Goal: Information Seeking & Learning: Learn about a topic

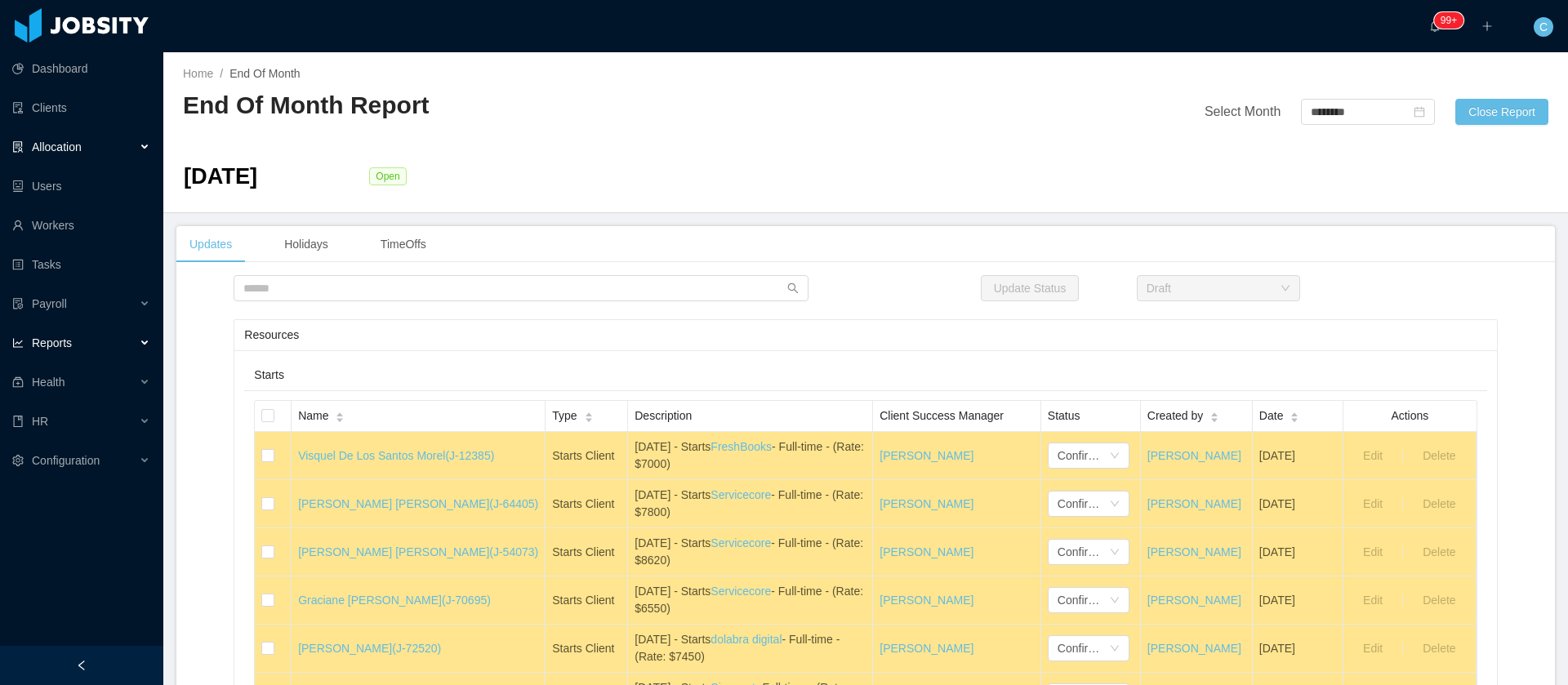
click at [58, 159] on div "Allocation" at bounding box center [82, 146] width 163 height 32
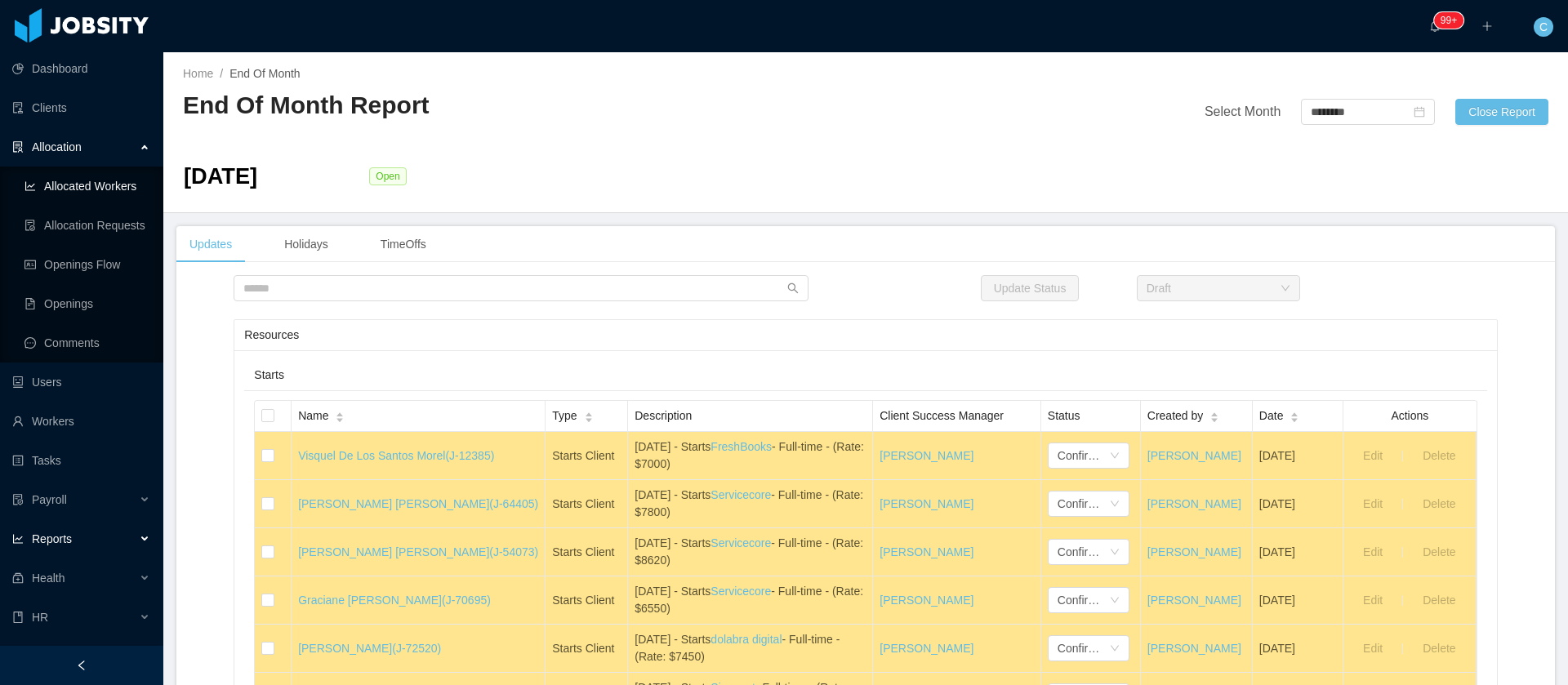
click at [72, 194] on link "Allocated Workers" at bounding box center [87, 186] width 126 height 32
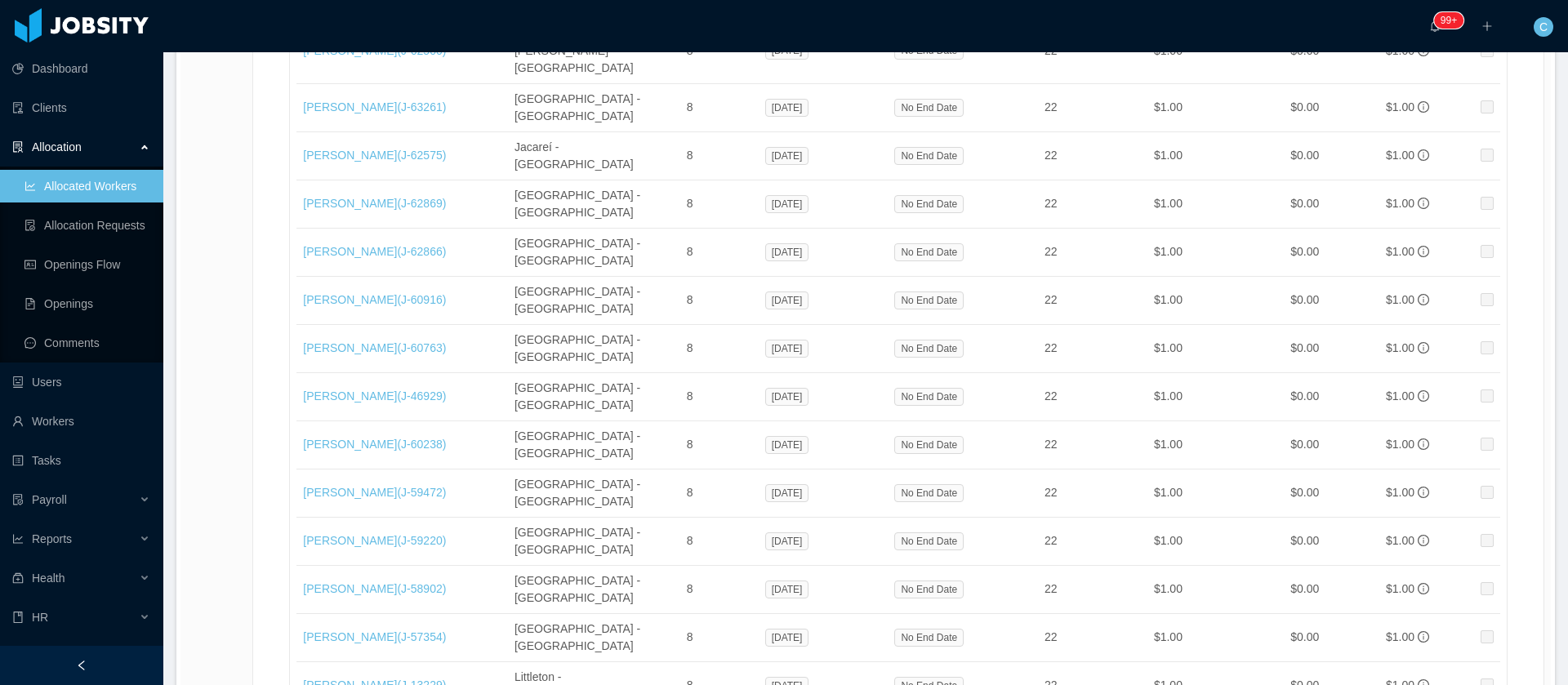
scroll to position [27219, 0]
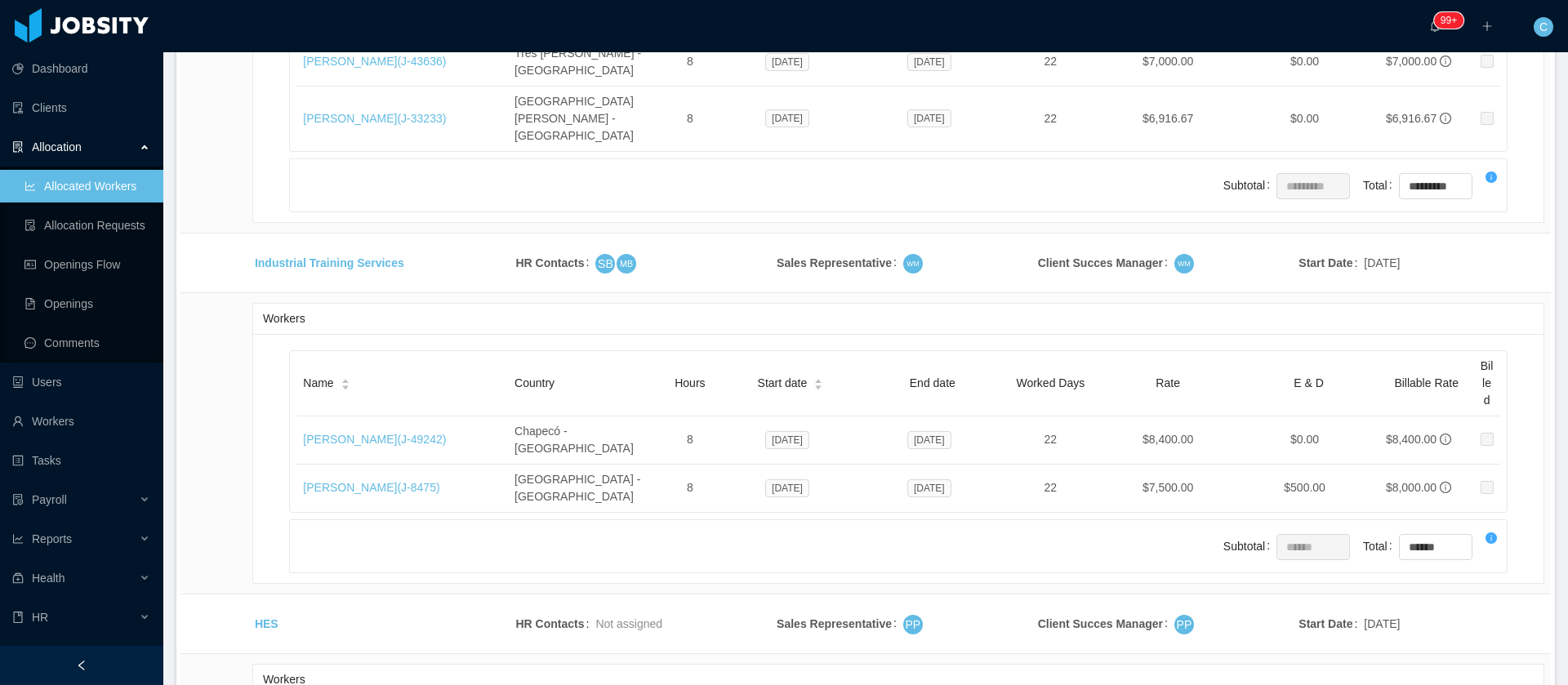
click at [1481, 558] on li "500 / page" at bounding box center [1487, 563] width 75 height 26
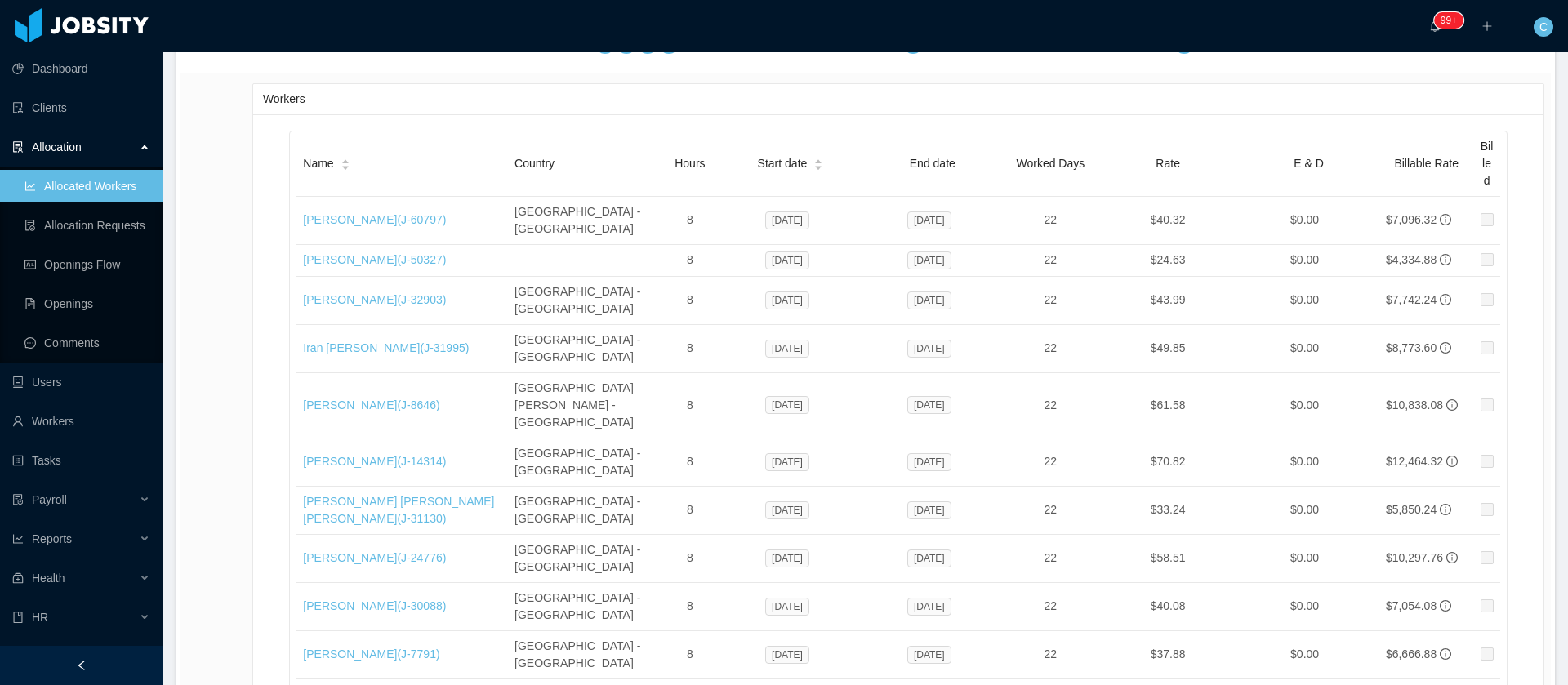
drag, startPoint x: 316, startPoint y: 328, endPoint x: 309, endPoint y: 340, distance: 13.9
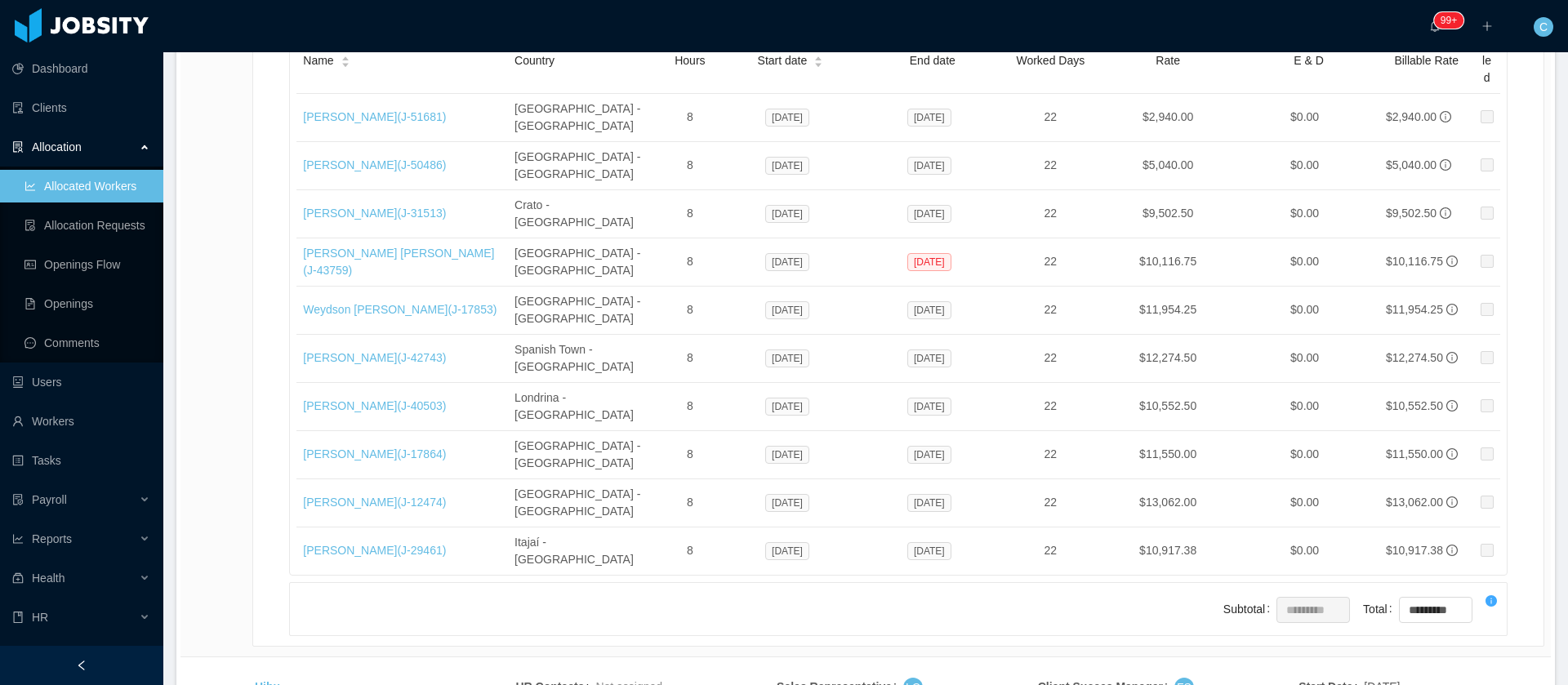
scroll to position [9073, 0]
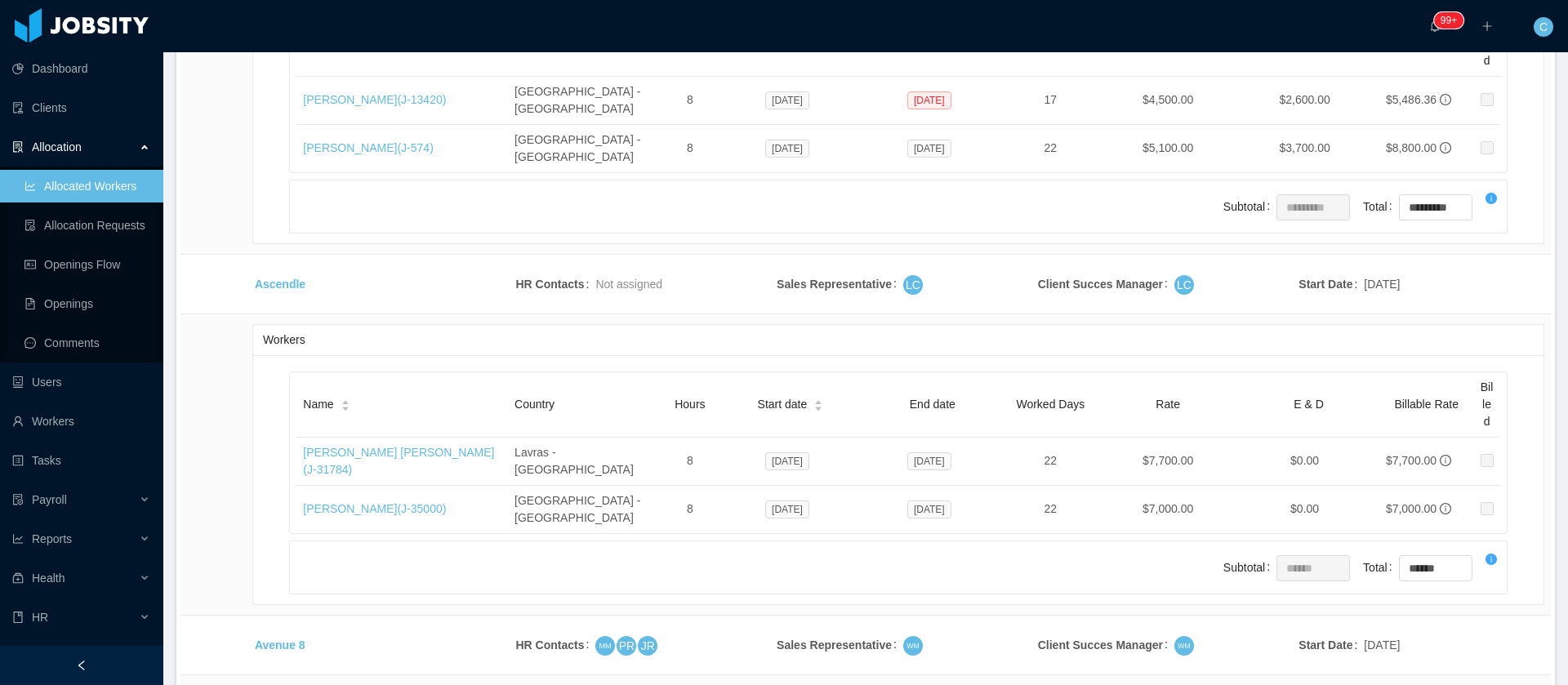
drag, startPoint x: 345, startPoint y: 350, endPoint x: 324, endPoint y: 345, distance: 21.6
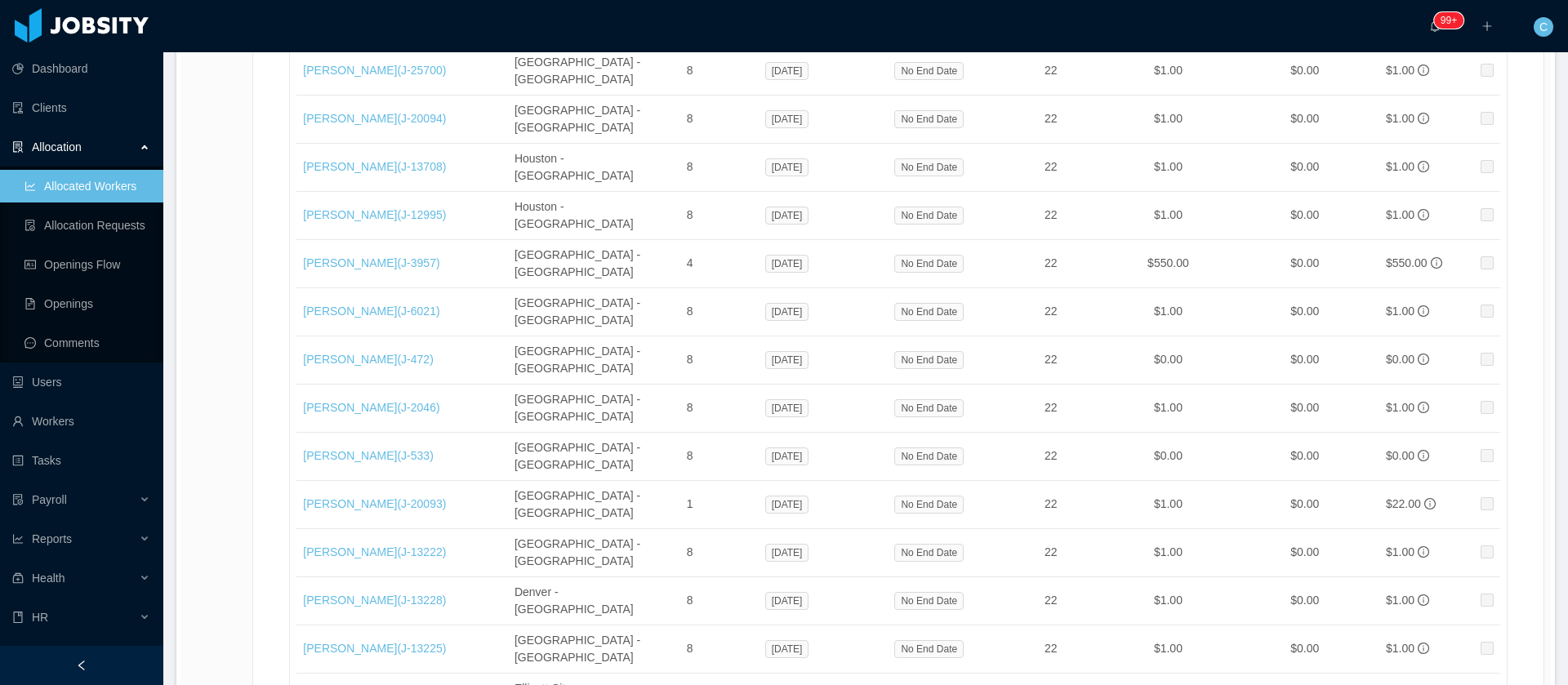
scroll to position [31089, 0]
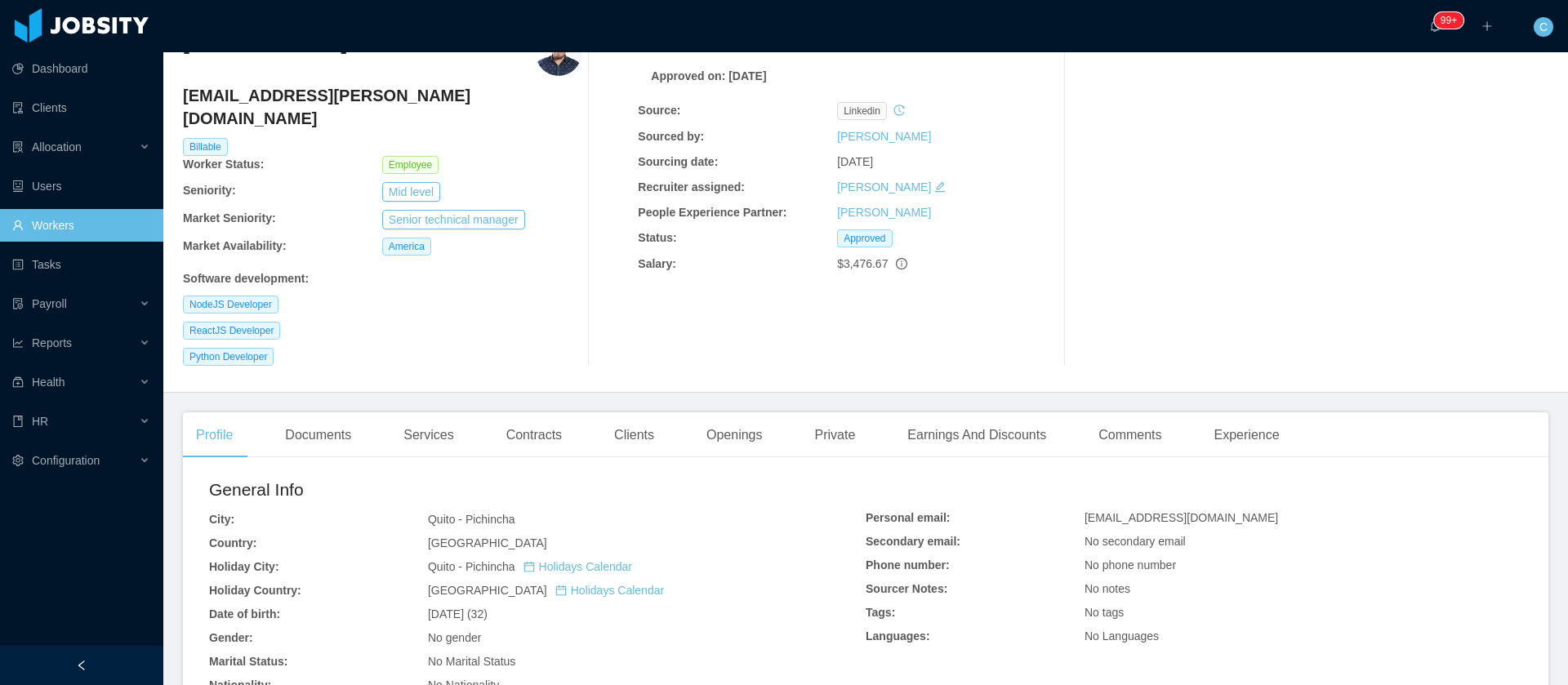
scroll to position [122, 0]
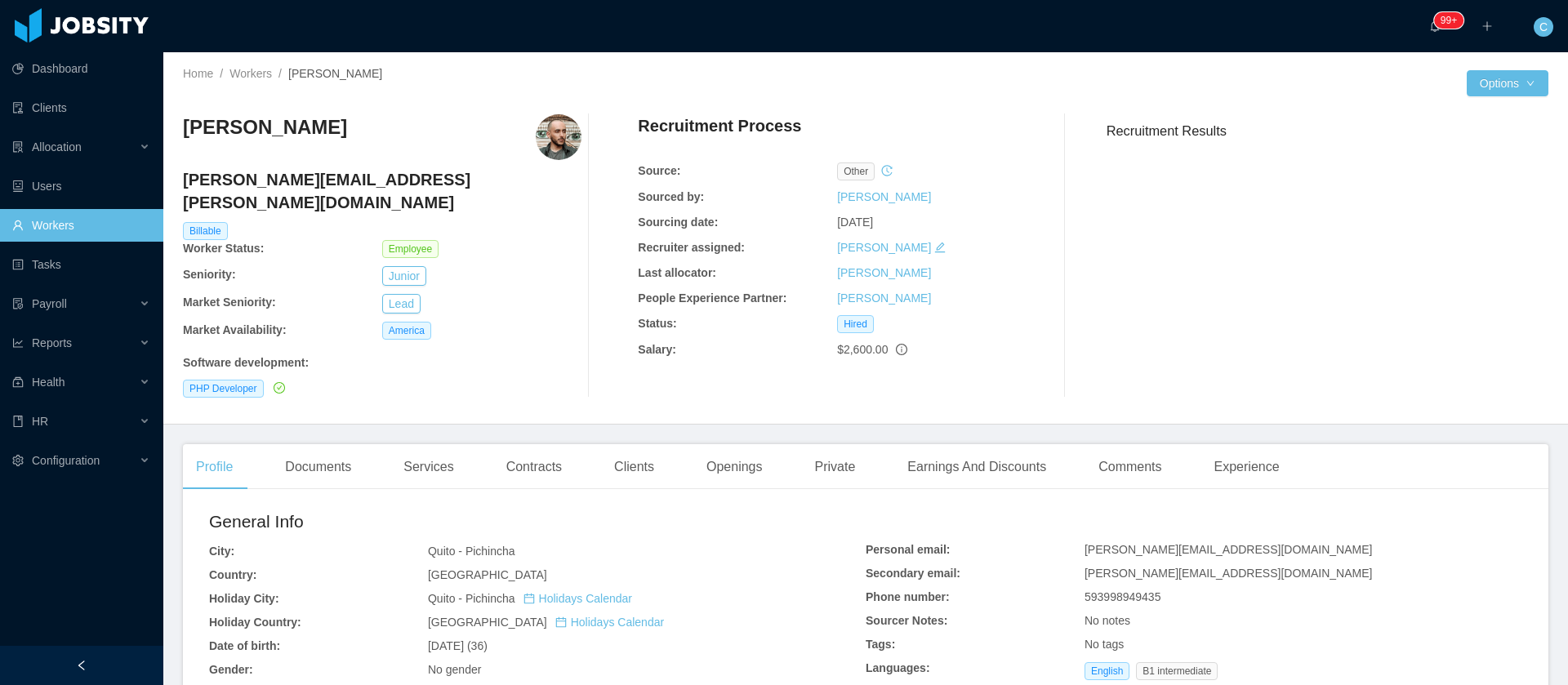
drag, startPoint x: 431, startPoint y: 624, endPoint x: 482, endPoint y: 629, distance: 51.2
click at [488, 639] on span "Oct 25th, 1988 (36)" at bounding box center [458, 646] width 60 height 13
click at [428, 639] on span "Oct 25th, 1988 (36)" at bounding box center [458, 646] width 60 height 13
drag, startPoint x: 429, startPoint y: 627, endPoint x: 499, endPoint y: 629, distance: 70.0
click at [488, 639] on span "Oct 25th, 1988 (36)" at bounding box center [458, 646] width 60 height 13
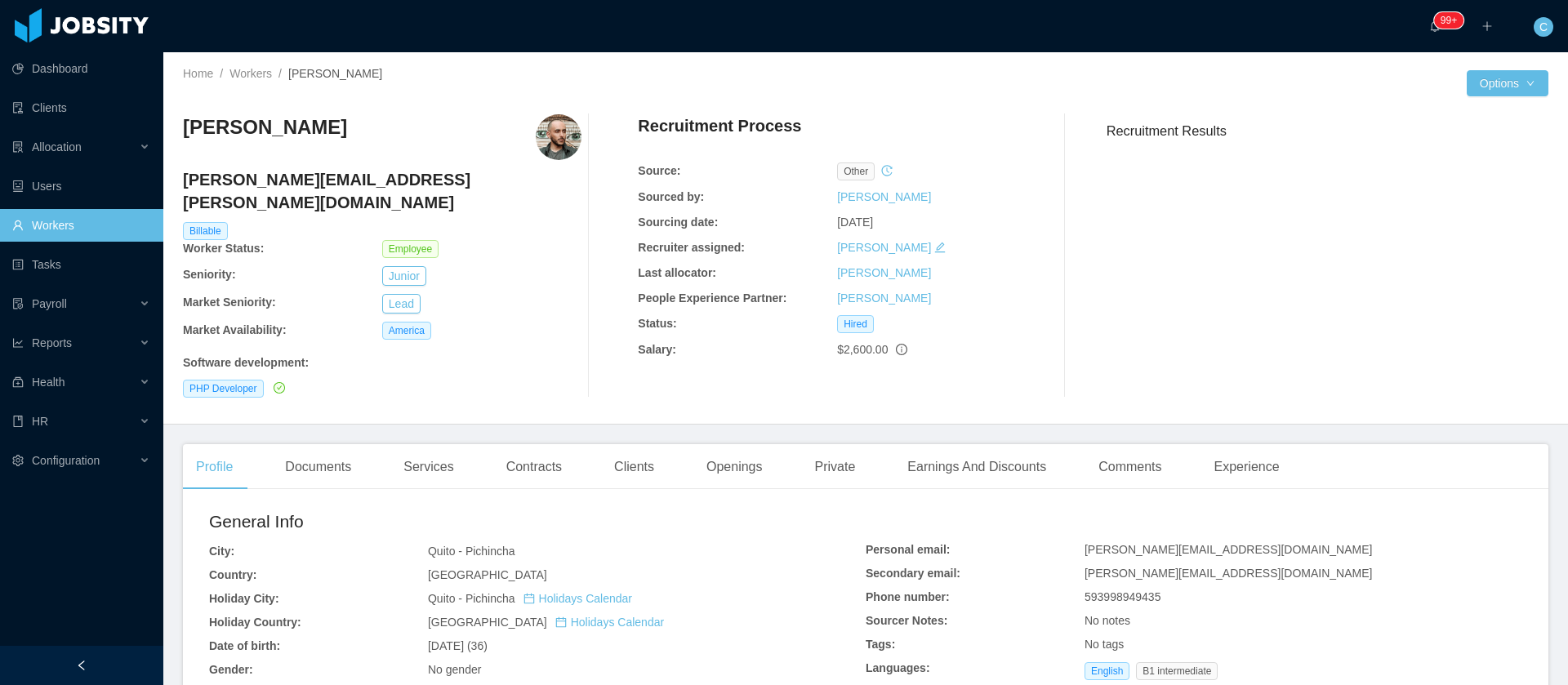
copy span "Oct 25th, 1988"
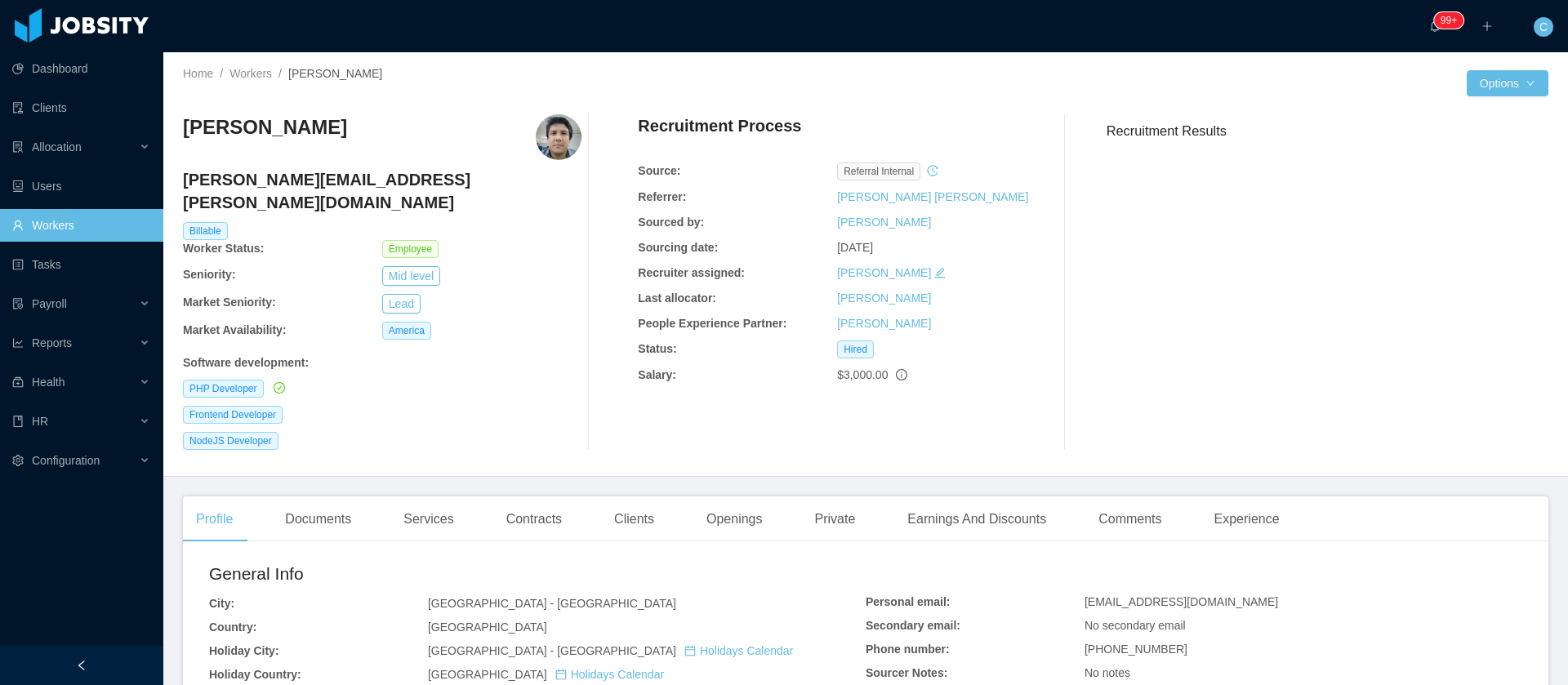
scroll to position [122, 0]
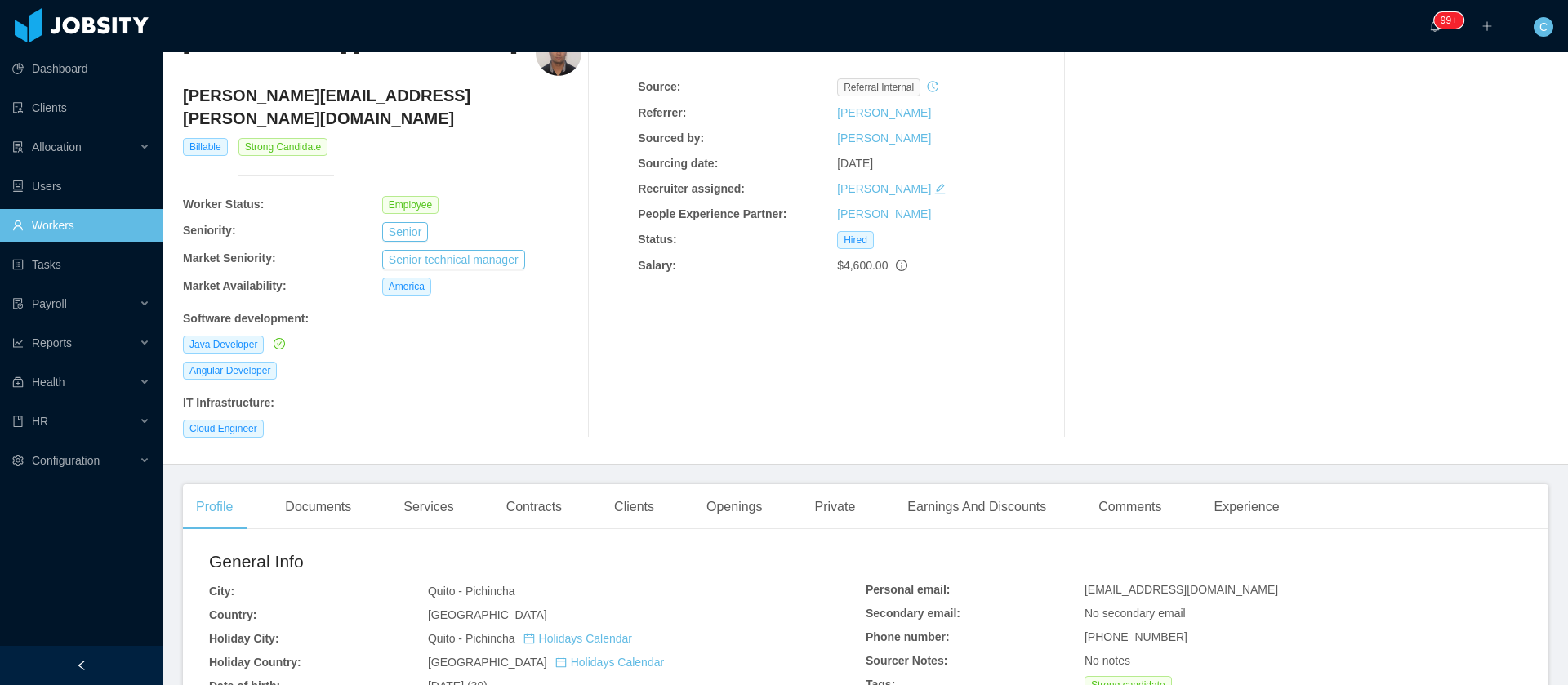
scroll to position [122, 0]
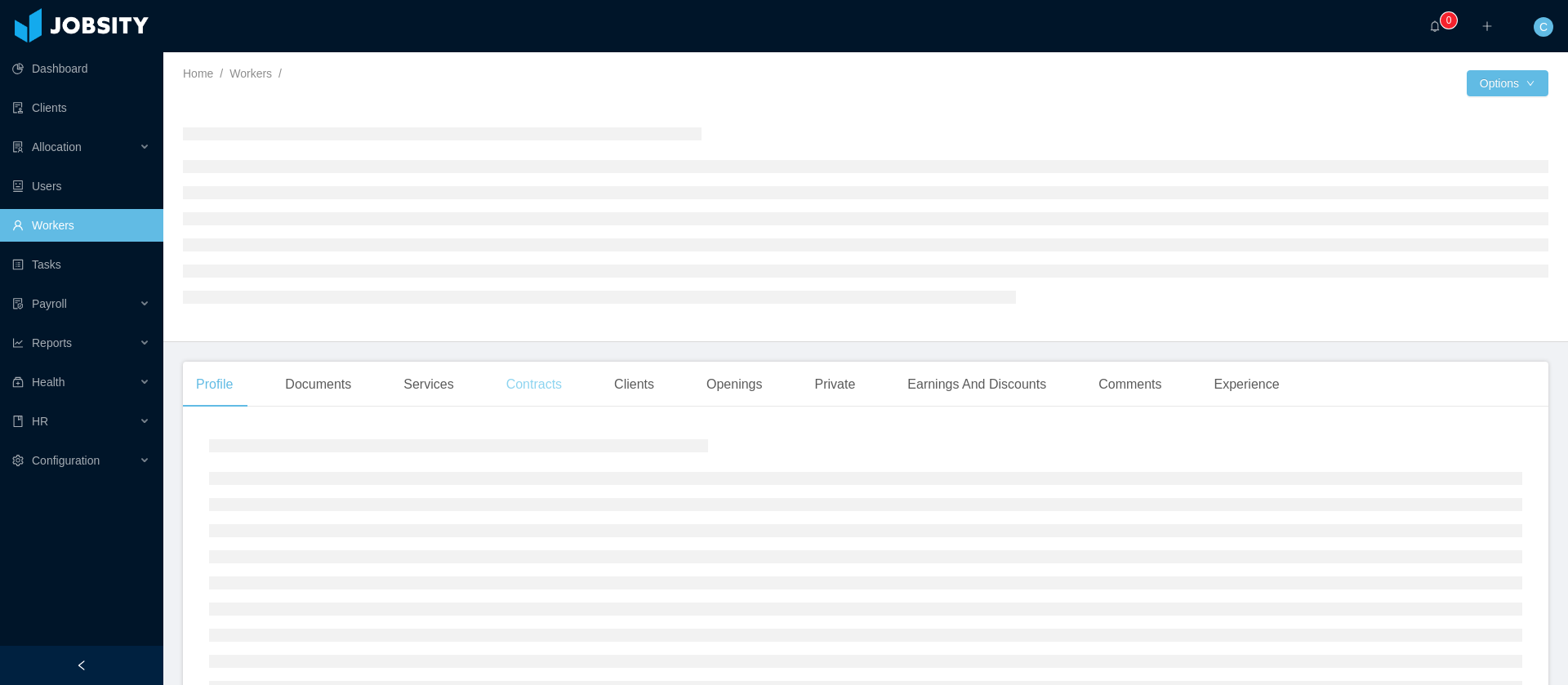
click at [554, 394] on div "Contracts" at bounding box center [534, 385] width 82 height 46
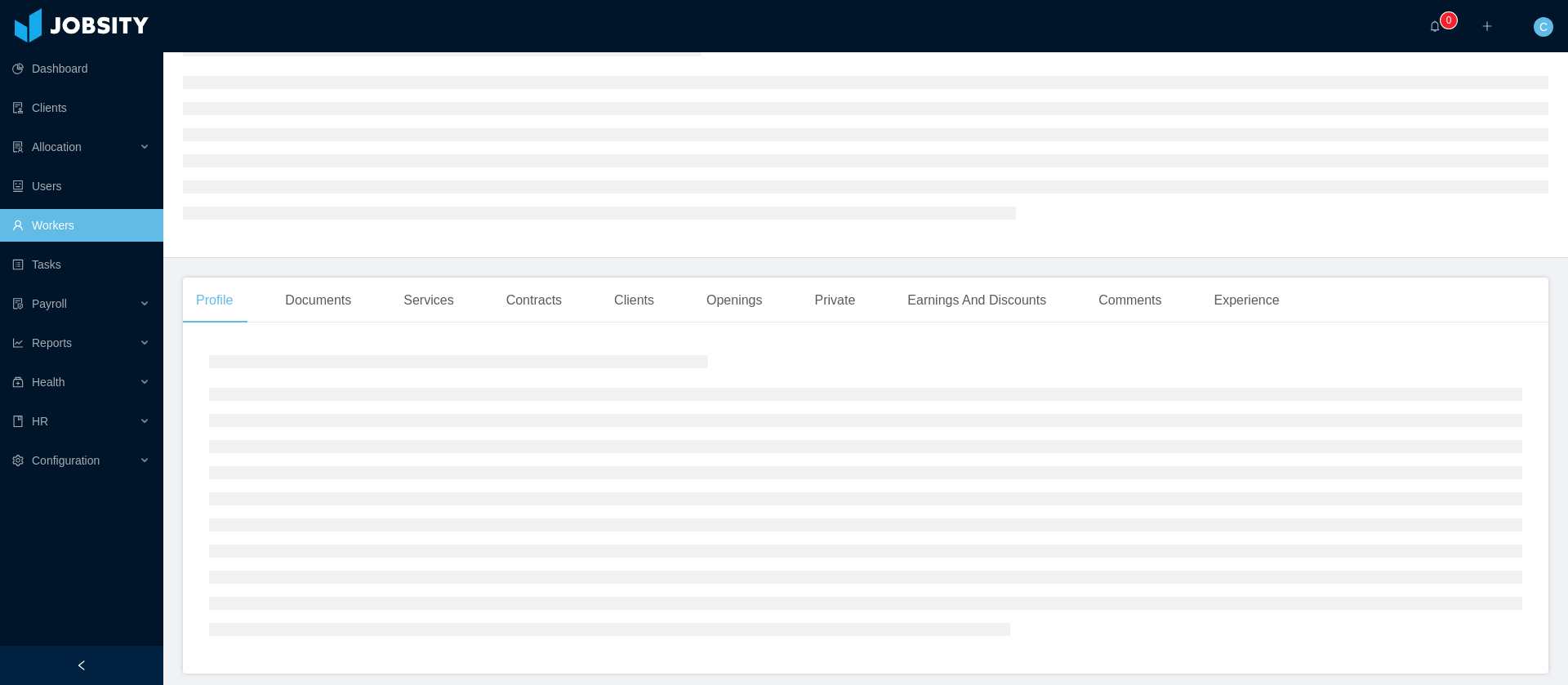
scroll to position [122, 0]
